Goal: Contribute content

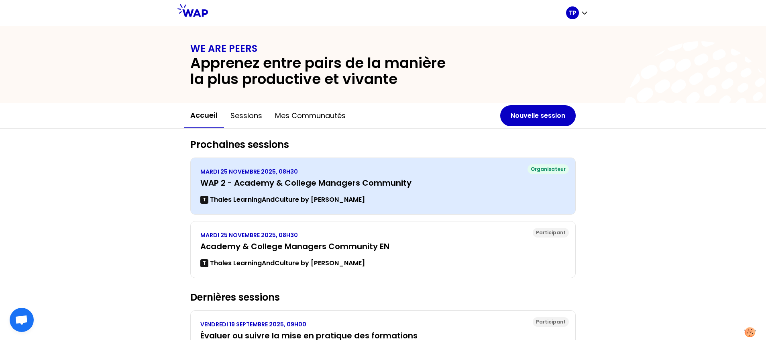
click at [285, 180] on h3 "WAP 2 - Academy & College Managers Community" at bounding box center [382, 182] width 365 height 11
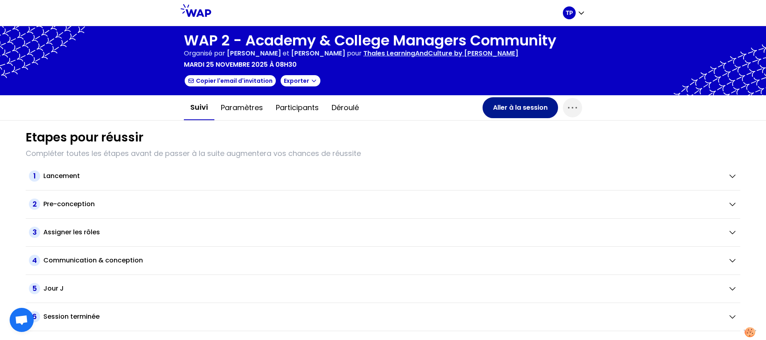
click at [518, 106] on button "Aller à la session" at bounding box center [520, 107] width 75 height 21
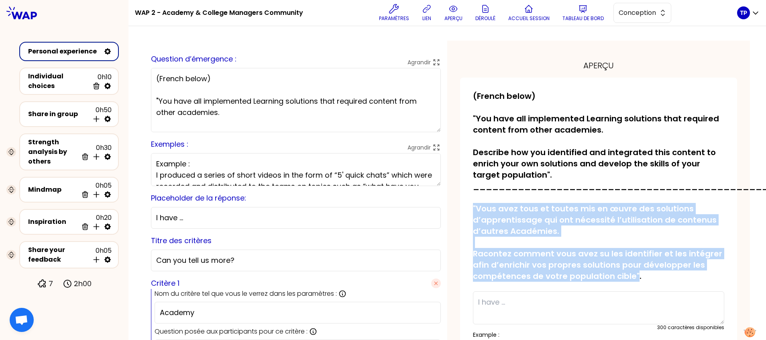
drag, startPoint x: 630, startPoint y: 275, endPoint x: 468, endPoint y: 208, distance: 175.3
click at [473, 208] on p "(French below) "You have all implemented Learning solutions that required conte…" at bounding box center [598, 185] width 251 height 191
copy p ""Vous avez tous et toutes mis en œuvre des solutions d’apprentissage qui ont né…"
